Goal: Browse casually

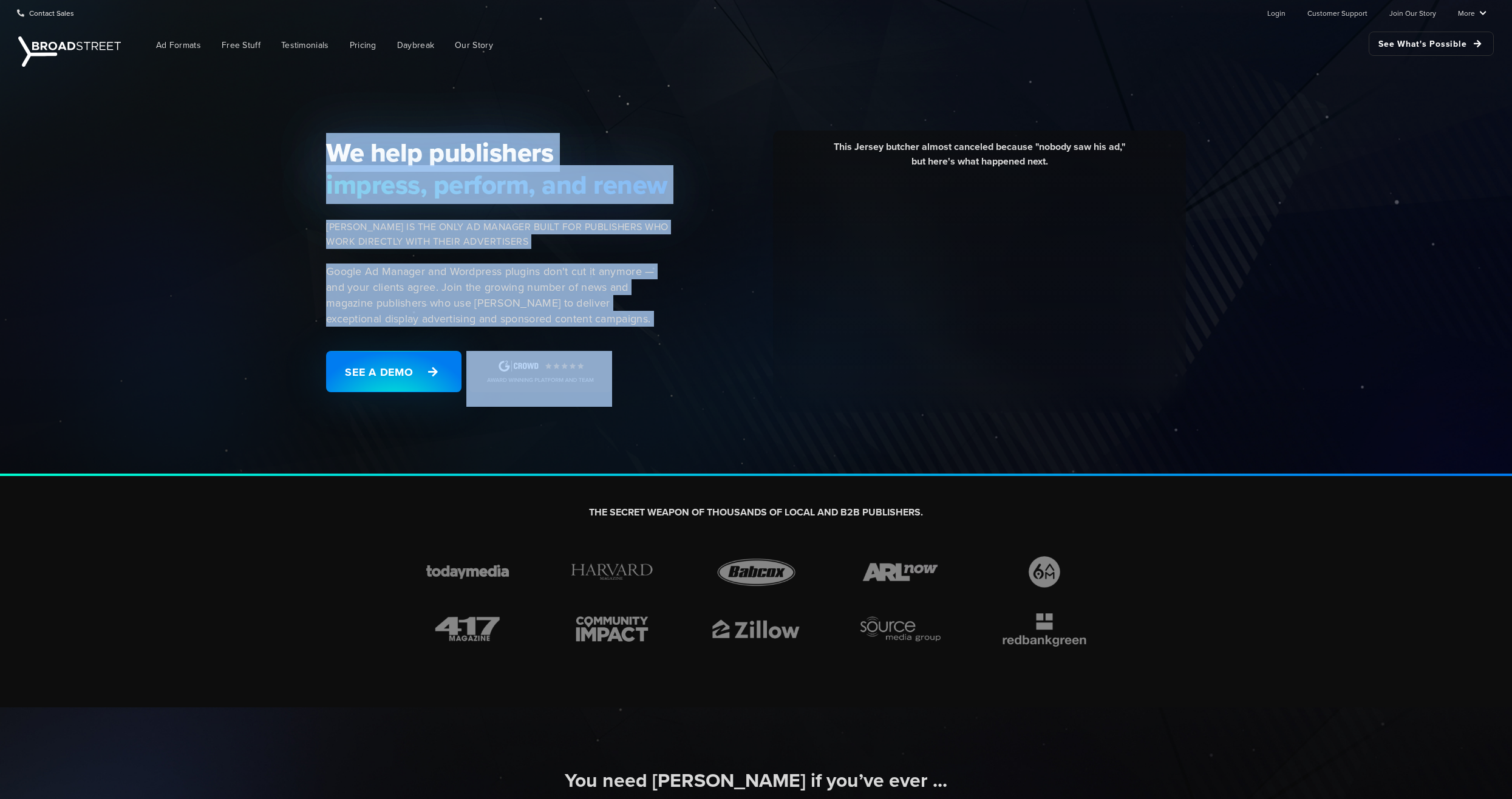
drag, startPoint x: 314, startPoint y: 143, endPoint x: 642, endPoint y: 374, distance: 401.2
click at [642, 374] on div "We help publishers impress, perform, and renew [PERSON_NAME] IS THE ONLY AD MAN…" at bounding box center [756, 272] width 1512 height 406
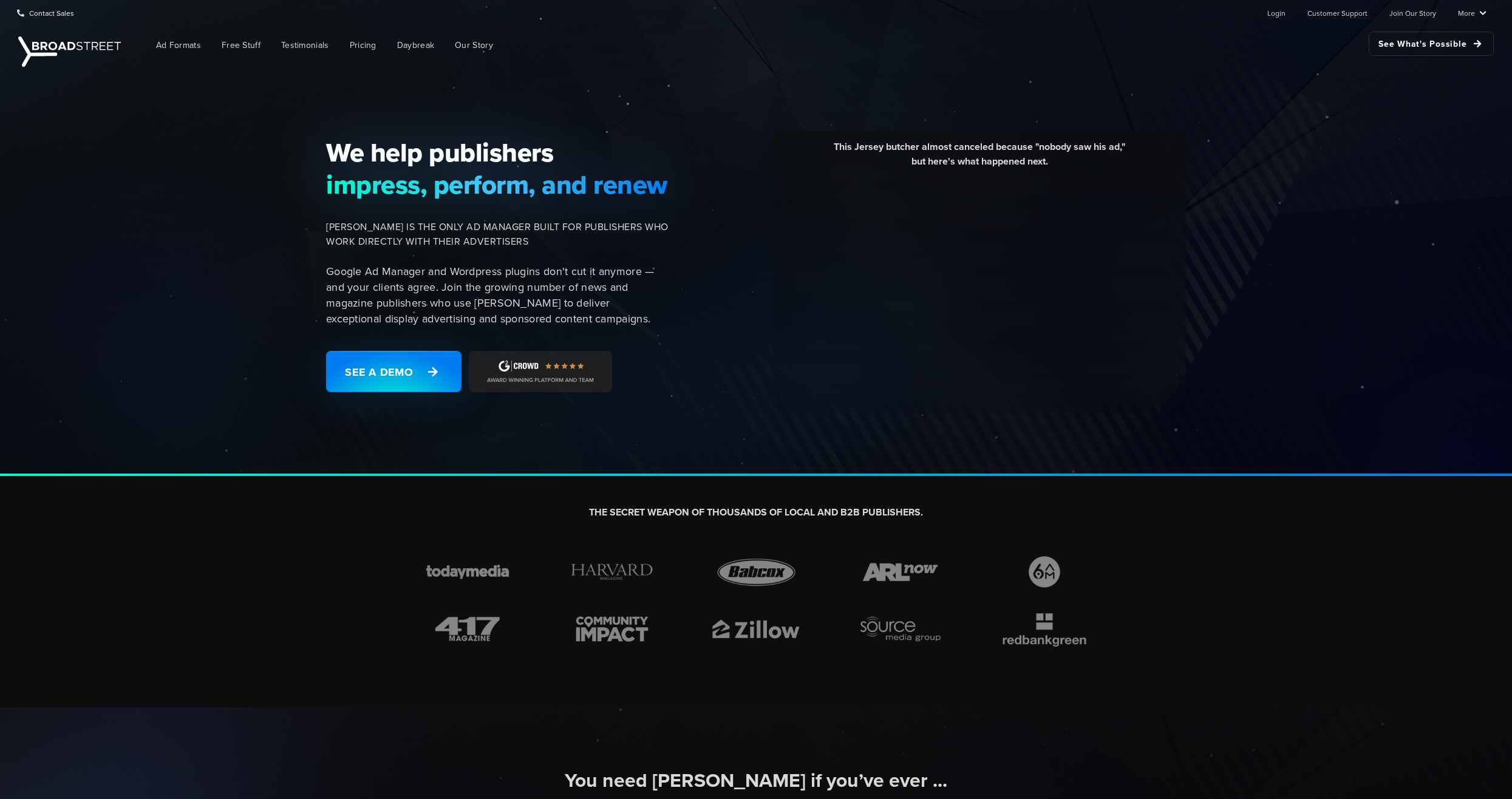
drag, startPoint x: 642, startPoint y: 375, endPoint x: 743, endPoint y: 422, distance: 111.4
click at [743, 422] on div "We help publishers impress, perform, and renew [PERSON_NAME] IS THE ONLY AD MAN…" at bounding box center [756, 272] width 1512 height 406
click at [706, 454] on div "We help publishers impress, perform, and renew [PERSON_NAME] IS THE ONLY AD MAN…" at bounding box center [756, 272] width 1512 height 406
click at [704, 454] on div "We help publishers impress, perform, and renew [PERSON_NAME] IS THE ONLY AD MAN…" at bounding box center [756, 272] width 1512 height 406
drag, startPoint x: 619, startPoint y: 474, endPoint x: 356, endPoint y: 447, distance: 264.4
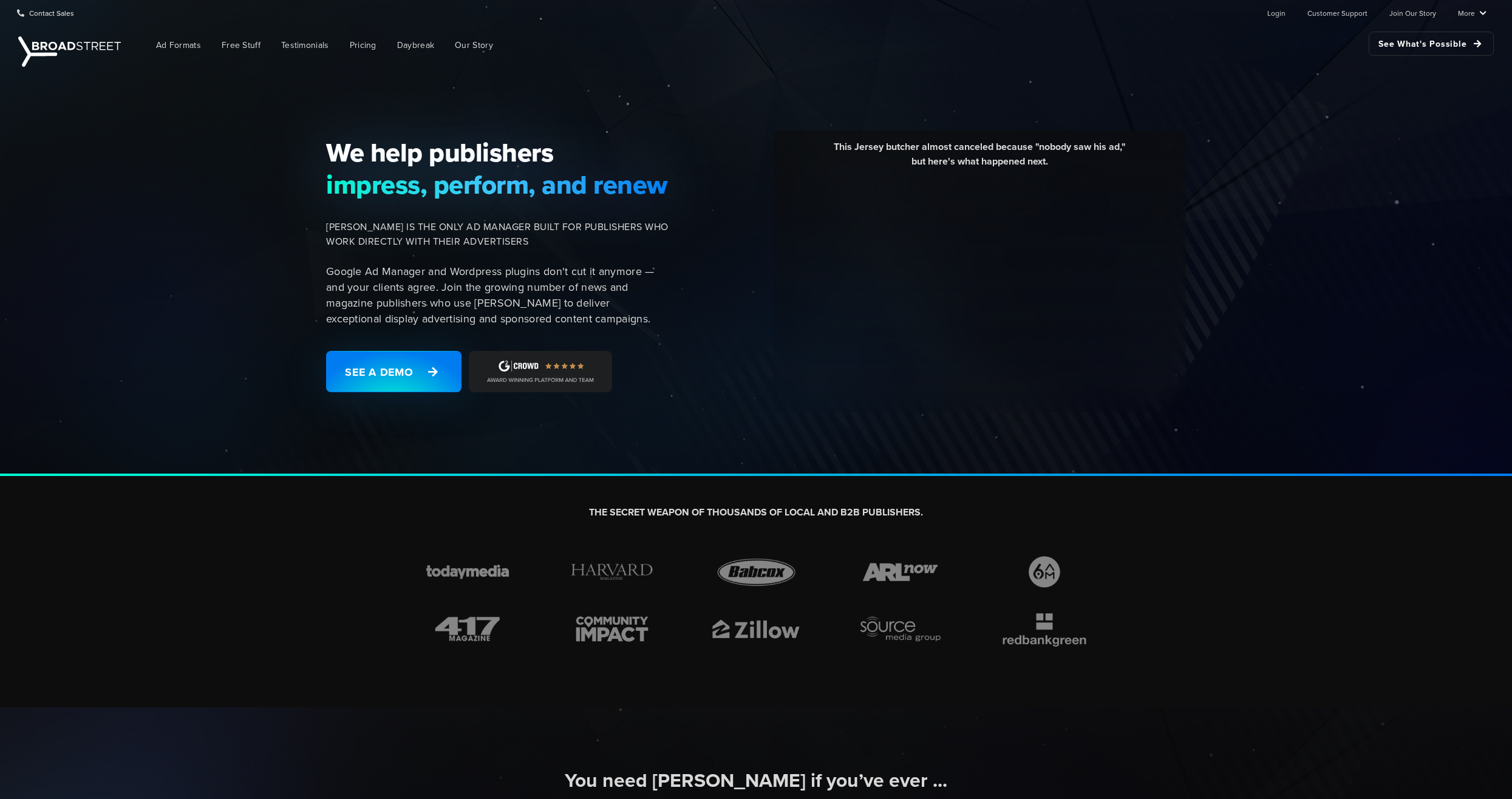
drag, startPoint x: 356, startPoint y: 447, endPoint x: 487, endPoint y: 447, distance: 131.0
click at [281, 446] on div "We help publishers impress, perform, and renew [PERSON_NAME] IS THE ONLY AD MAN…" at bounding box center [756, 272] width 1512 height 406
drag, startPoint x: 603, startPoint y: 450, endPoint x: 428, endPoint y: 461, distance: 175.3
drag, startPoint x: 428, startPoint y: 461, endPoint x: 240, endPoint y: 465, distance: 188.0
drag, startPoint x: 240, startPoint y: 465, endPoint x: 535, endPoint y: 458, distance: 295.1
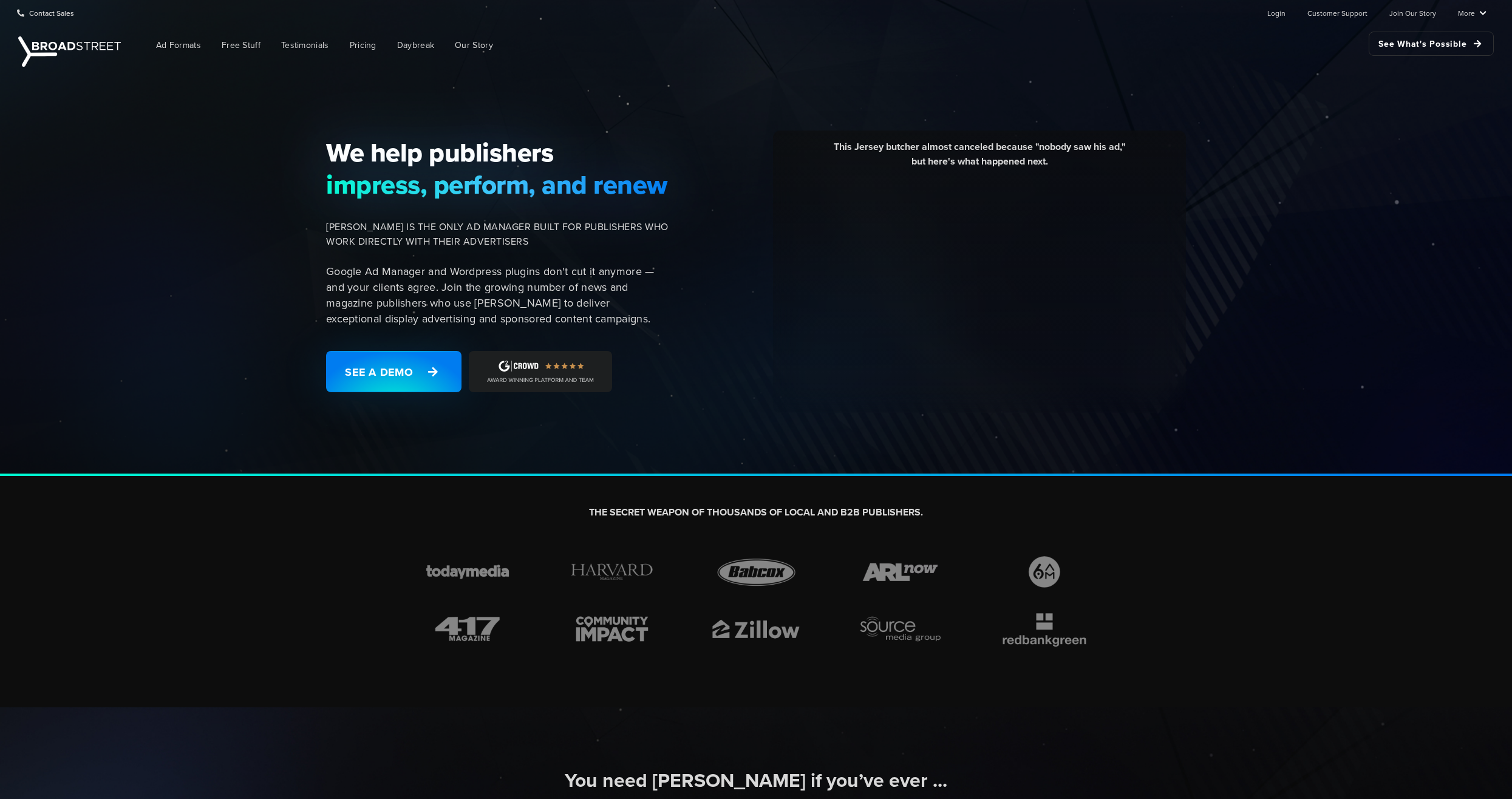
click at [198, 453] on div "We help publishers impress, perform, and renew [PERSON_NAME] IS THE ONLY AD MAN…" at bounding box center [756, 272] width 1512 height 406
drag, startPoint x: 598, startPoint y: 458, endPoint x: 569, endPoint y: 456, distance: 29.1
click at [573, 456] on div "We help publishers impress, perform, and renew [PERSON_NAME] IS THE ONLY AD MAN…" at bounding box center [756, 272] width 1512 height 406
drag, startPoint x: 569, startPoint y: 456, endPoint x: 236, endPoint y: 448, distance: 333.1
drag, startPoint x: 236, startPoint y: 448, endPoint x: 152, endPoint y: 441, distance: 84.3
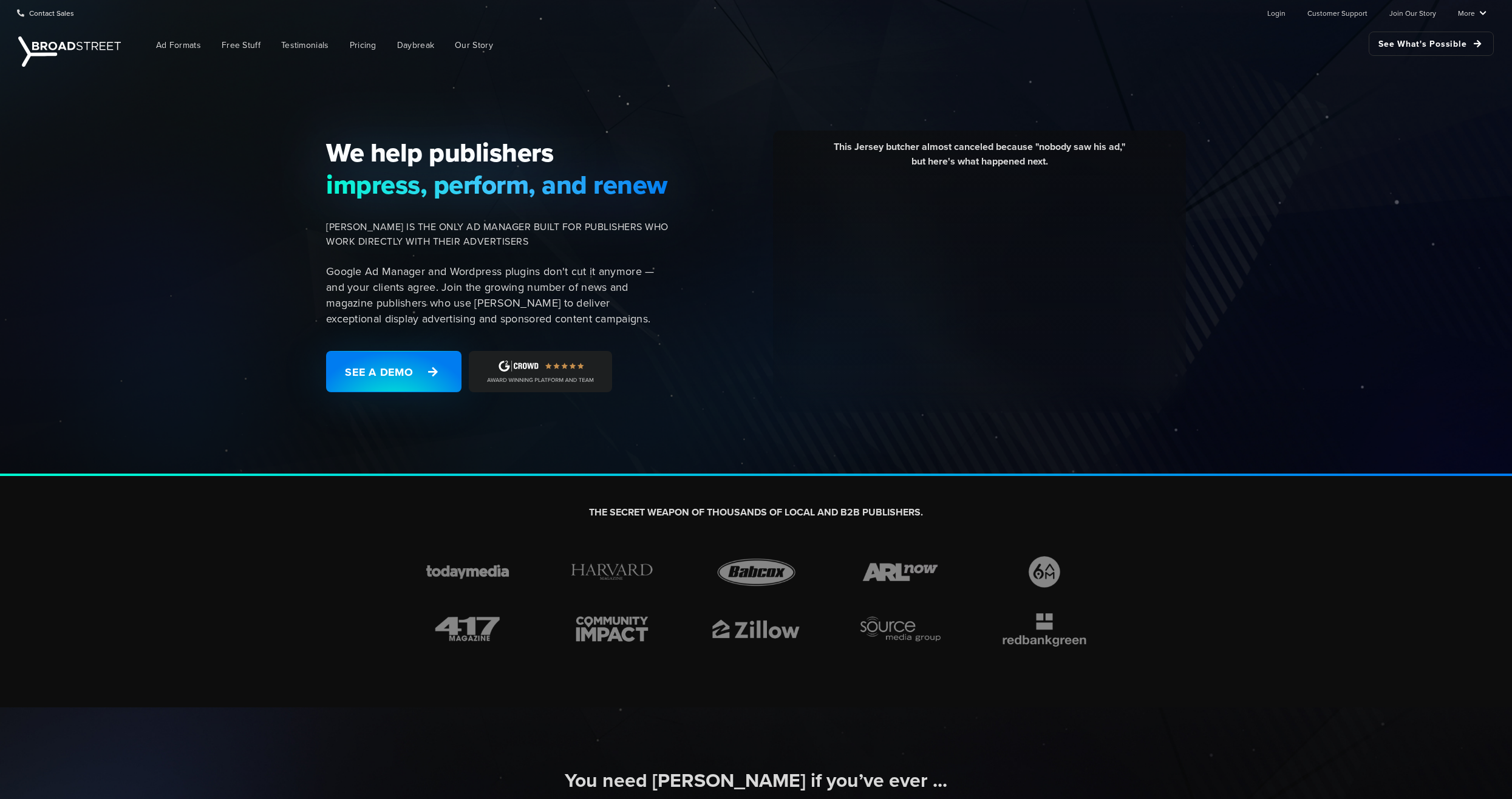
click at [152, 441] on div "We help publishers impress, perform, and renew [PERSON_NAME] IS THE ONLY AD MAN…" at bounding box center [756, 272] width 1512 height 406
drag, startPoint x: 514, startPoint y: 440, endPoint x: 502, endPoint y: 439, distance: 12.0
drag, startPoint x: 502, startPoint y: 439, endPoint x: 224, endPoint y: 453, distance: 278.4
drag, startPoint x: 224, startPoint y: 453, endPoint x: 207, endPoint y: 446, distance: 18.4
click at [151, 447] on div "We help publishers impress, perform, and renew [PERSON_NAME] IS THE ONLY AD MAN…" at bounding box center [756, 272] width 1512 height 406
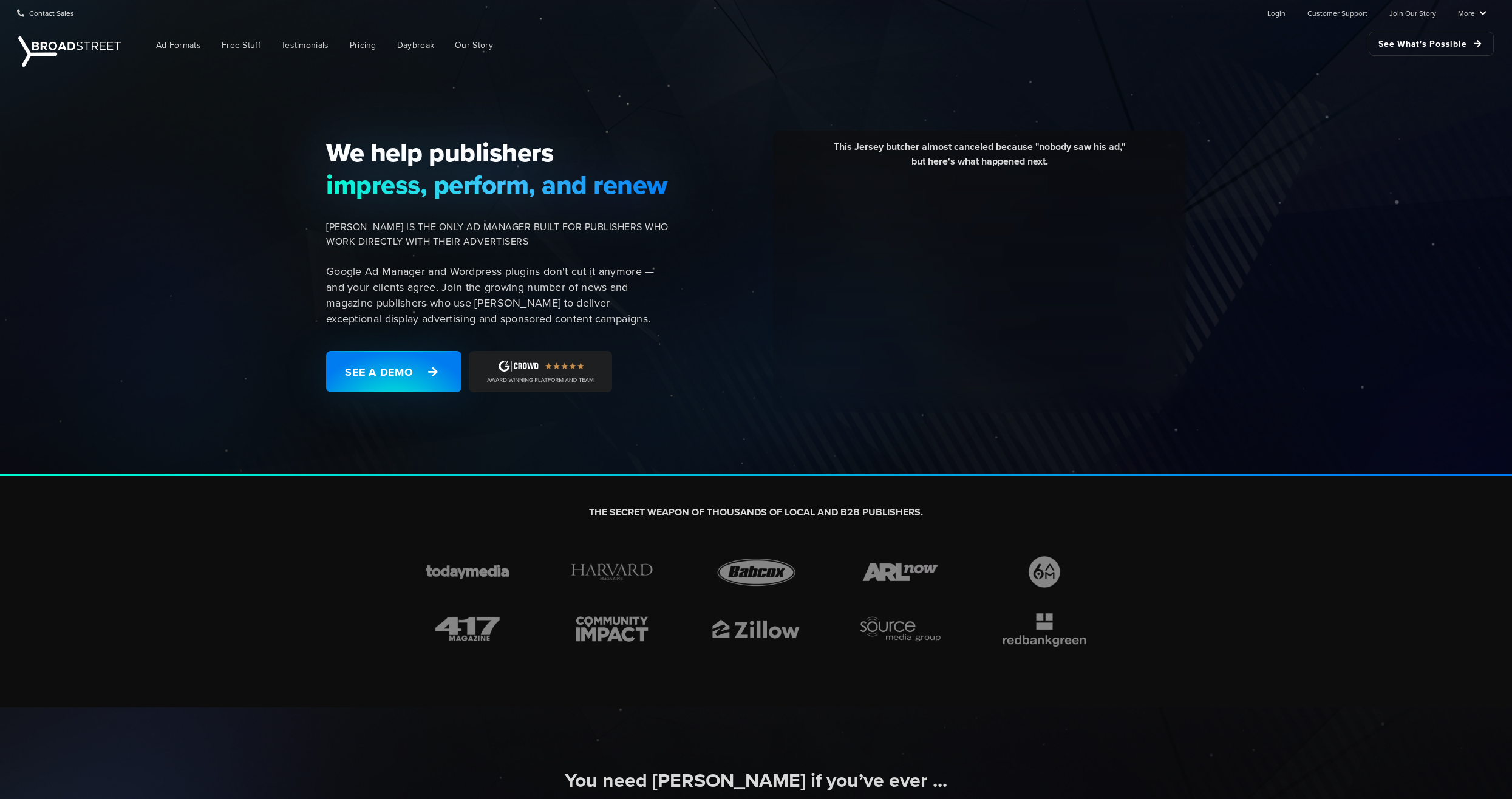
click at [419, 450] on div "We help publishers impress, perform, and renew [PERSON_NAME] IS THE ONLY AD MAN…" at bounding box center [756, 272] width 1512 height 406
click at [221, 433] on div "We help publishers impress, perform, and renew [PERSON_NAME] IS THE ONLY AD MAN…" at bounding box center [756, 272] width 1512 height 406
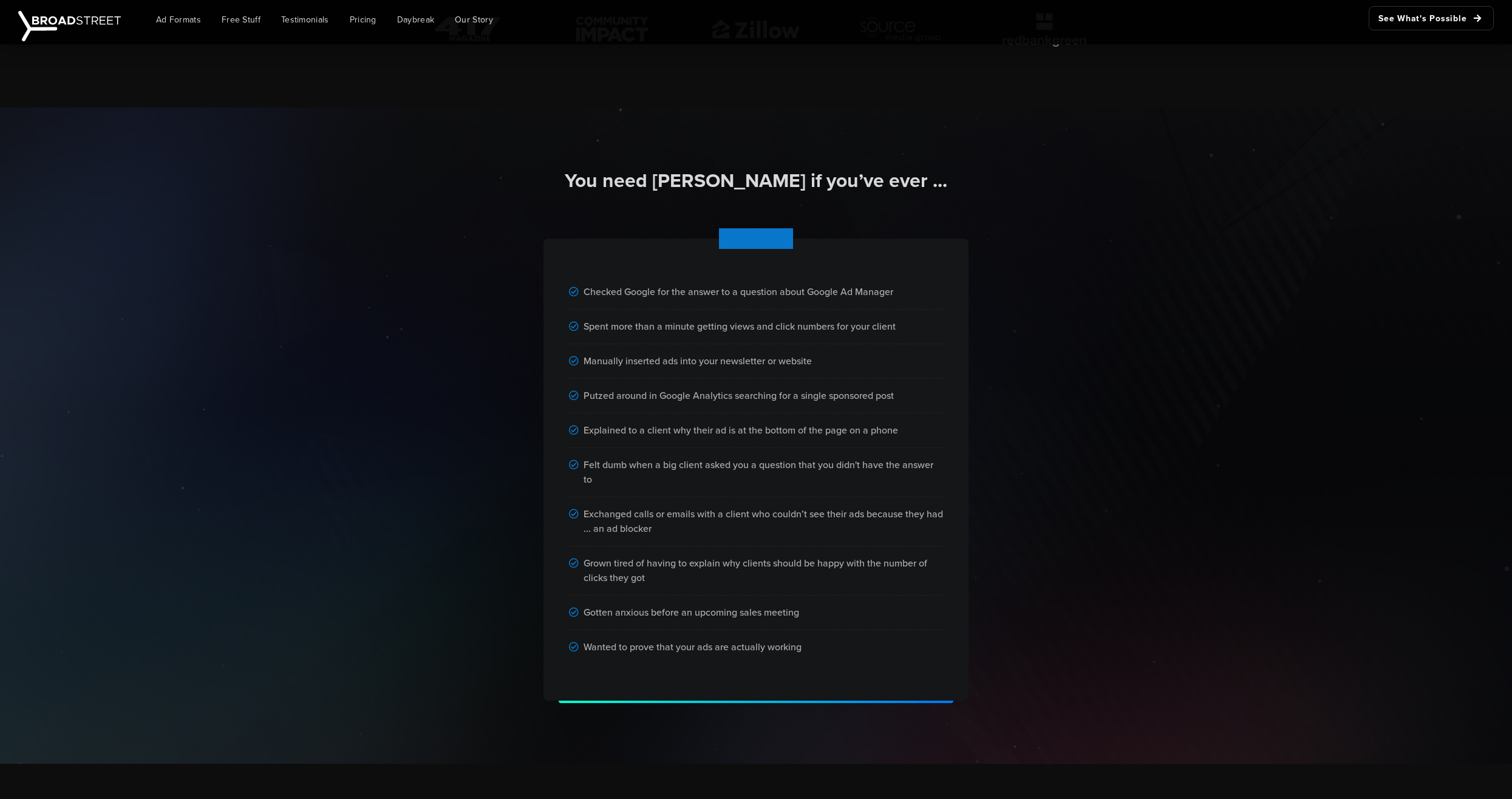
scroll to position [607, 0]
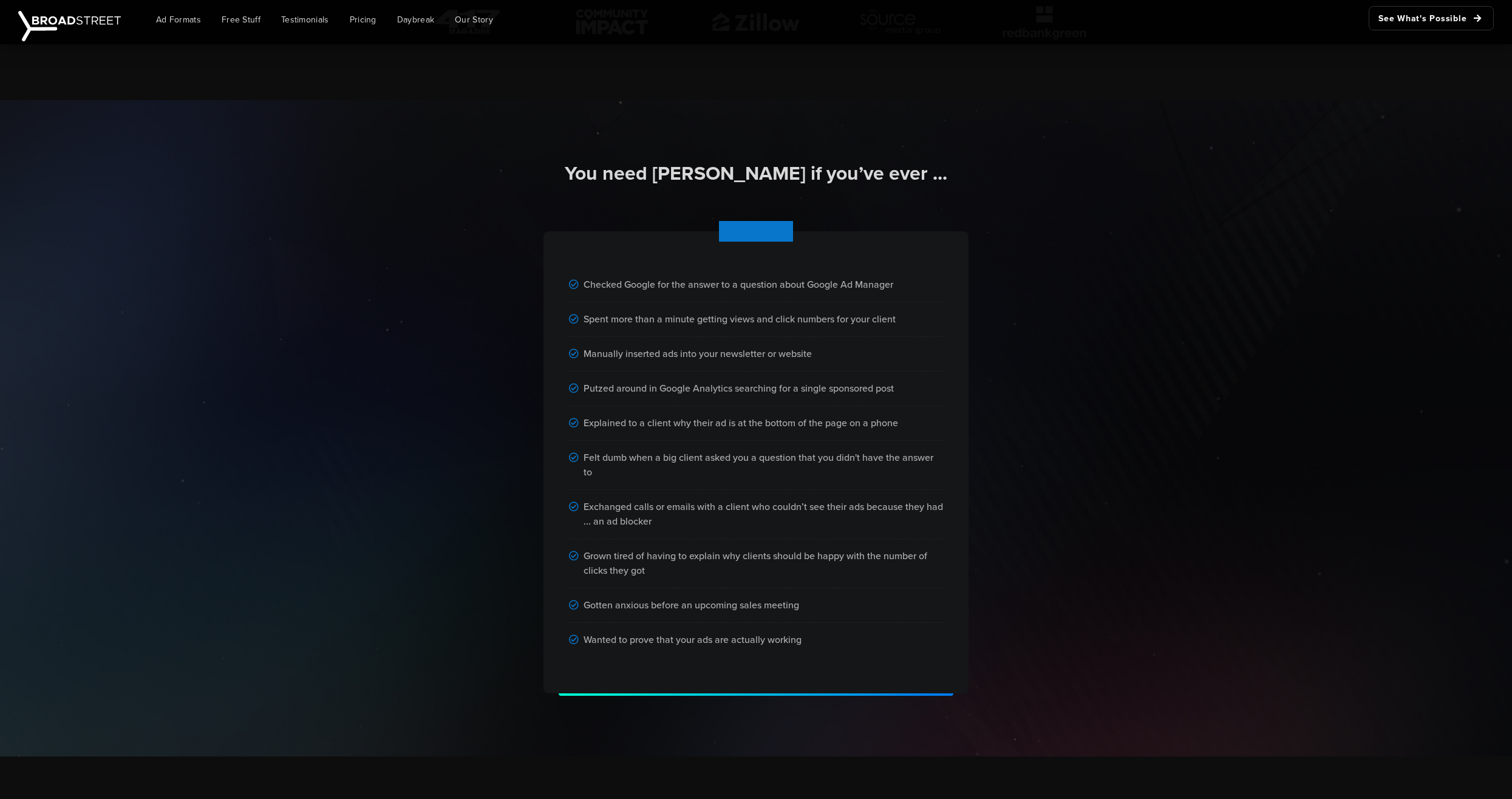
click at [262, 547] on div "You need [PERSON_NAME] if you’ve ever ... Checked Google for the answer to a qu…" at bounding box center [756, 428] width 1512 height 657
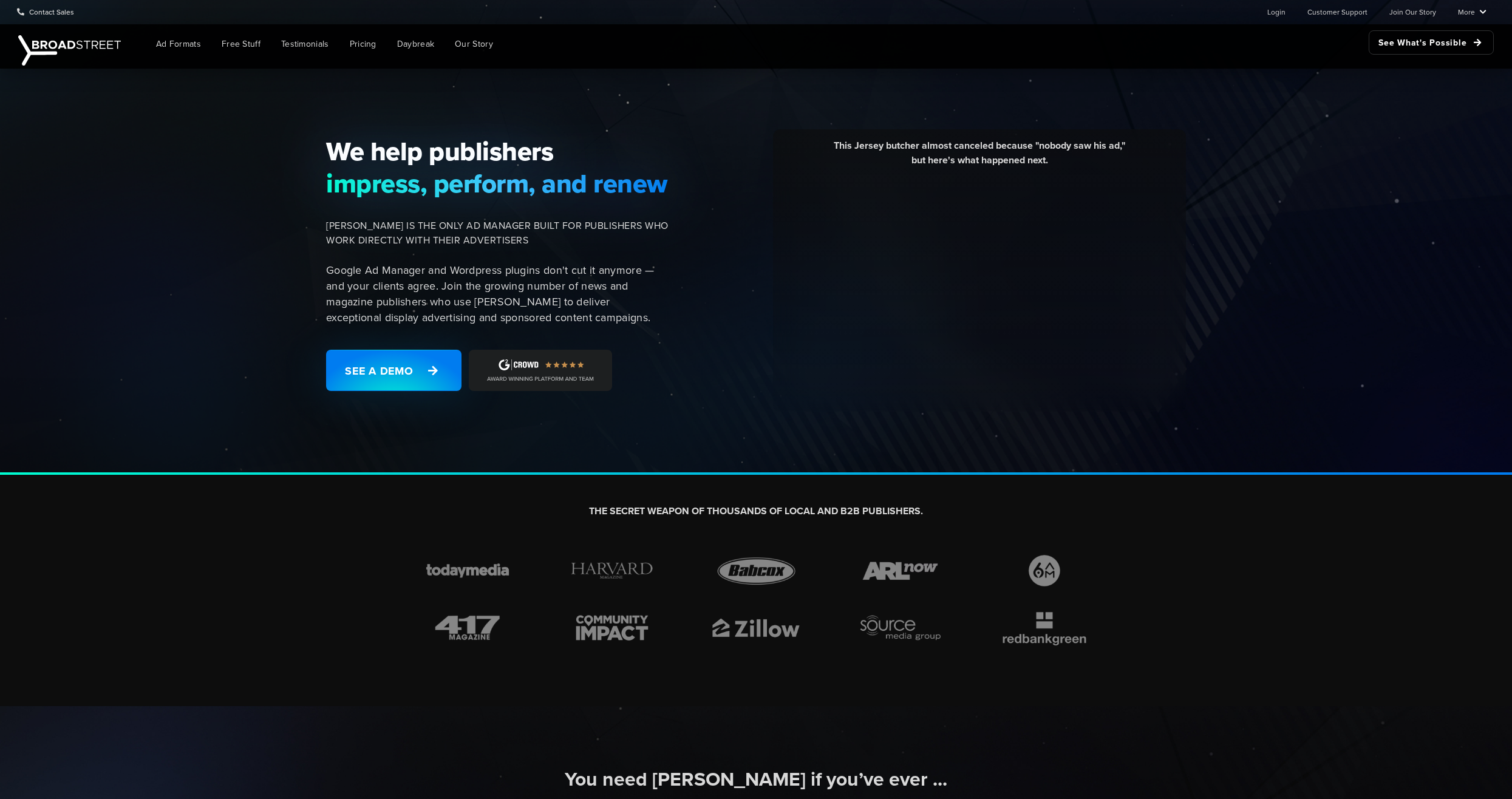
scroll to position [0, 0]
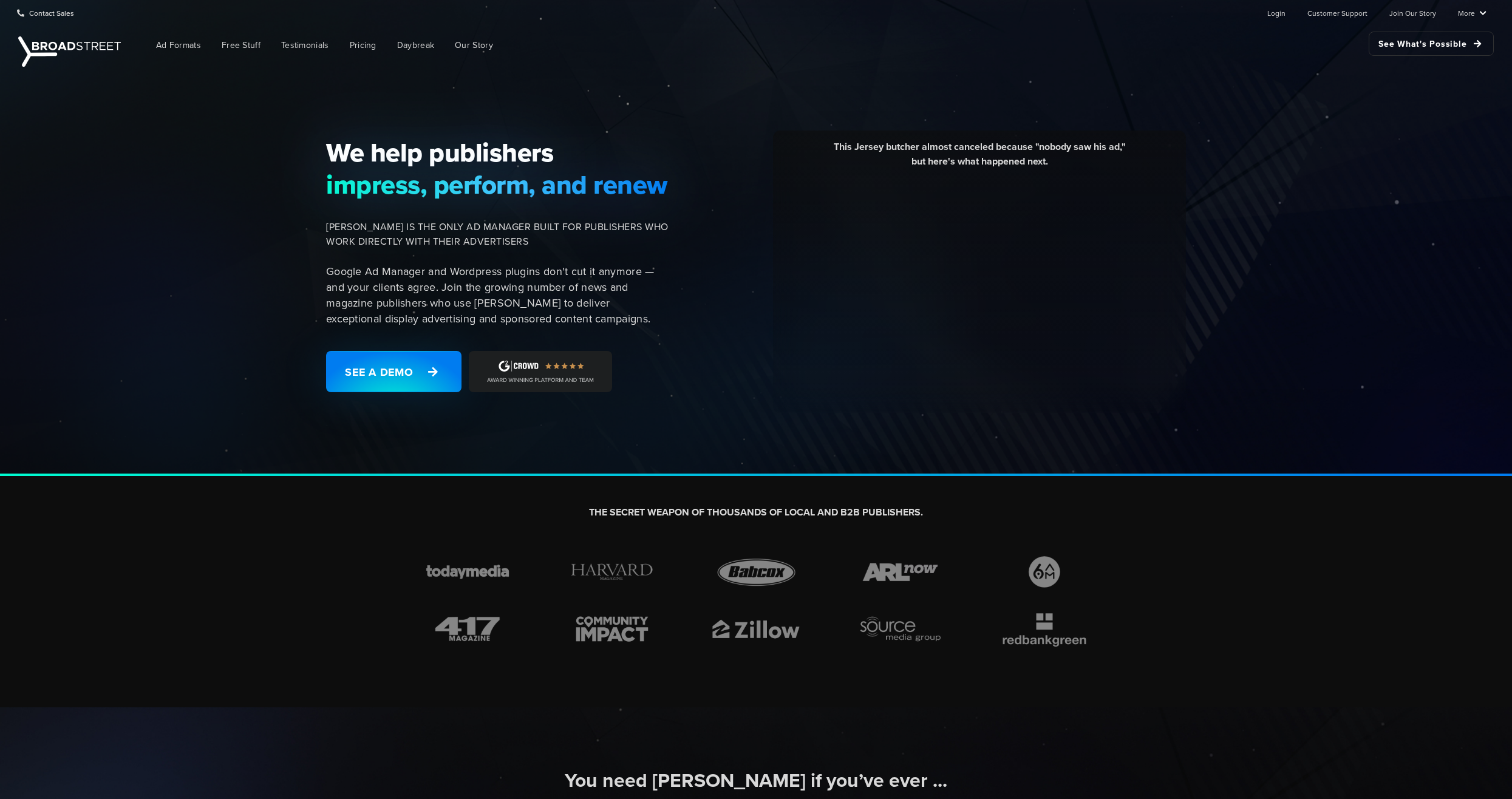
click at [201, 438] on div "We help publishers impress, perform, and renew [PERSON_NAME] IS THE ONLY AD MAN…" at bounding box center [756, 272] width 1512 height 406
